Goal: Information Seeking & Learning: Find specific page/section

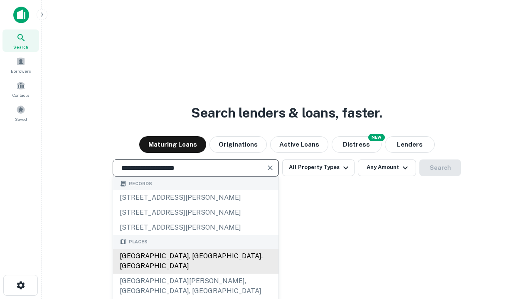
click at [195, 274] on div "[GEOGRAPHIC_DATA], [GEOGRAPHIC_DATA], [GEOGRAPHIC_DATA]" at bounding box center [195, 261] width 165 height 25
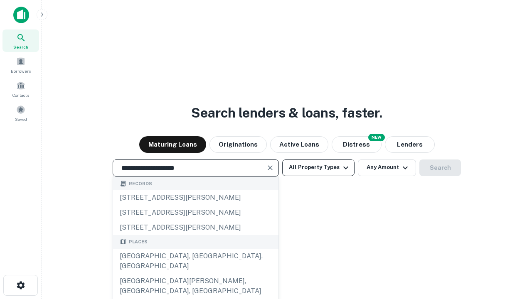
click at [318, 167] on button "All Property Types" at bounding box center [318, 168] width 72 height 17
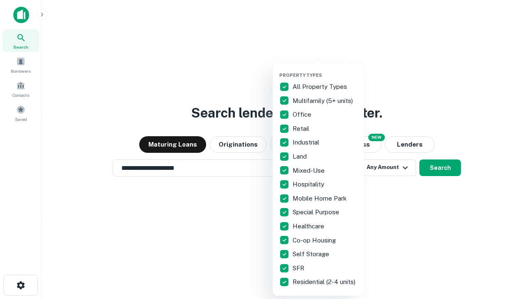
type input "**********"
click at [325, 70] on button "button" at bounding box center [324, 70] width 91 height 0
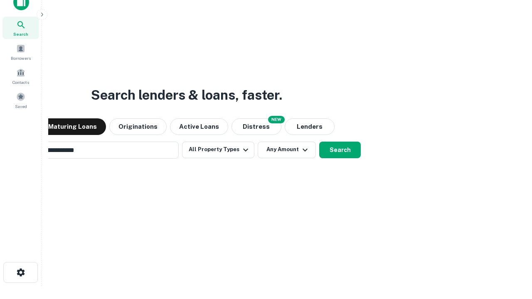
scroll to position [13, 0]
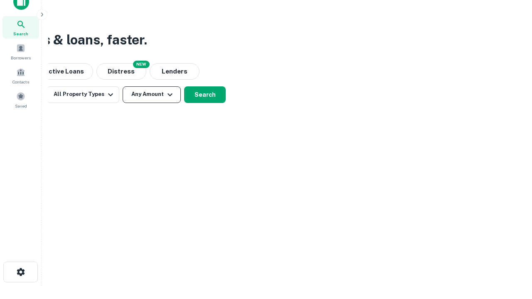
click at [152, 94] on button "Any Amount" at bounding box center [152, 94] width 58 height 17
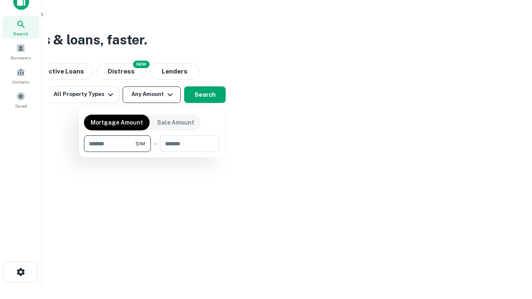
type input "*******"
click at [152, 152] on button "button" at bounding box center [151, 152] width 135 height 0
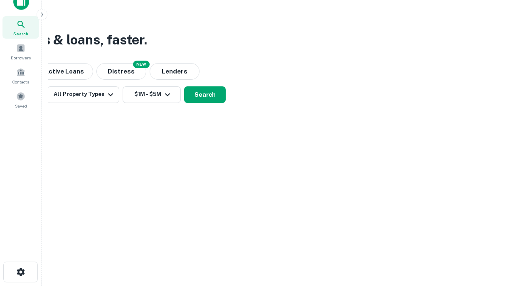
scroll to position [13, 0]
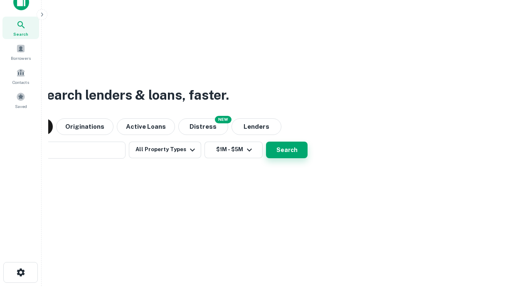
click at [266, 142] on button "Search" at bounding box center [287, 150] width 42 height 17
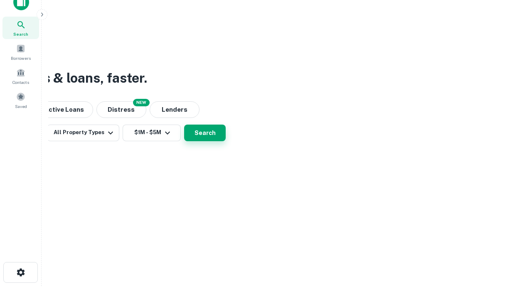
scroll to position [13, 0]
